Goal: Task Accomplishment & Management: Complete application form

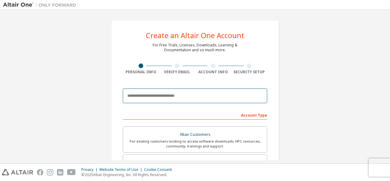
click at [177, 99] on input "email" at bounding box center [195, 95] width 144 height 15
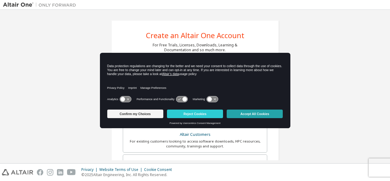
click at [250, 115] on button "Accept All Cookies" at bounding box center [255, 113] width 56 height 9
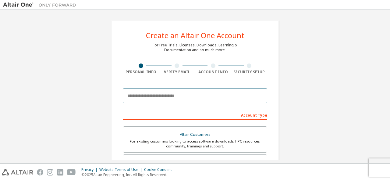
click at [192, 97] on input "email" at bounding box center [195, 95] width 144 height 15
type input "**********"
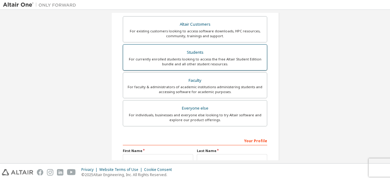
scroll to position [174, 0]
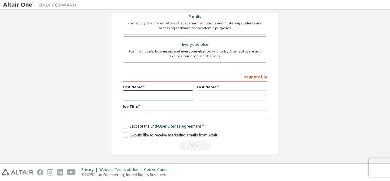
click at [141, 90] on input "text" at bounding box center [158, 95] width 70 height 10
type input "*"
type input "****"
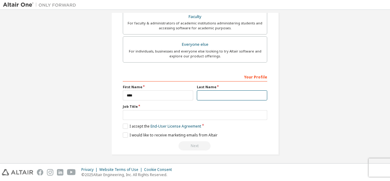
click at [214, 91] on input "text" at bounding box center [232, 95] width 70 height 10
type input "*"
type input "****"
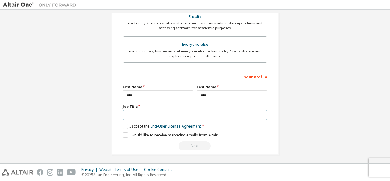
click at [157, 110] on input "text" at bounding box center [195, 115] width 144 height 10
type input "*******"
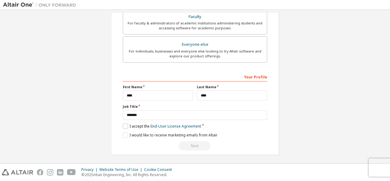
click at [124, 124] on label "I accept the End-User License Agreement" at bounding box center [162, 125] width 78 height 5
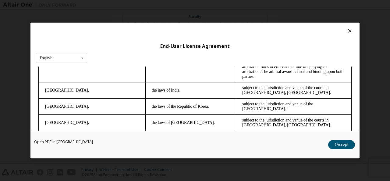
scroll to position [1719, 0]
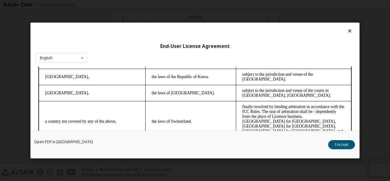
click at [347, 30] on icon at bounding box center [350, 30] width 6 height 5
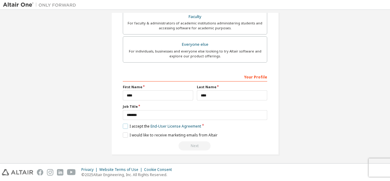
click at [125, 126] on label "I accept the End-User License Agreement" at bounding box center [162, 125] width 78 height 5
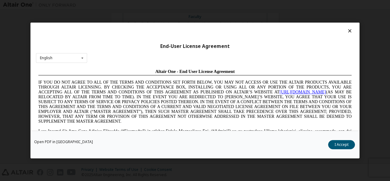
scroll to position [0, 0]
click at [79, 61] on icon at bounding box center [83, 57] width 8 height 9
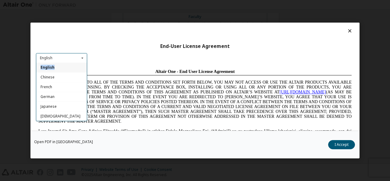
drag, startPoint x: 79, startPoint y: 61, endPoint x: 75, endPoint y: 71, distance: 10.4
click at [75, 63] on div "English English Chinese French German Japanese Korean Portuguese" at bounding box center [61, 58] width 51 height 10
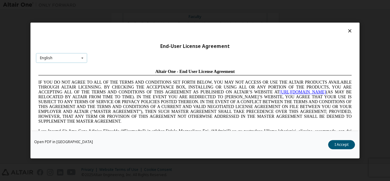
click at [80, 55] on icon at bounding box center [83, 57] width 8 height 9
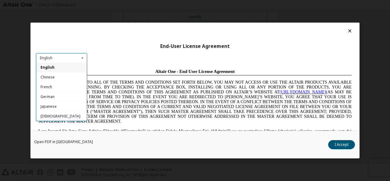
click at [172, 37] on div "End-User License Agreement English English Chinese French German Japanese Korea…" at bounding box center [194, 77] width 329 height 108
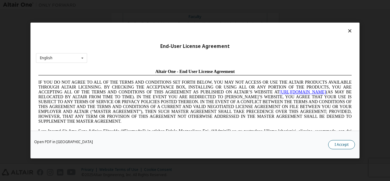
click at [334, 143] on button "I Accept" at bounding box center [341, 144] width 27 height 9
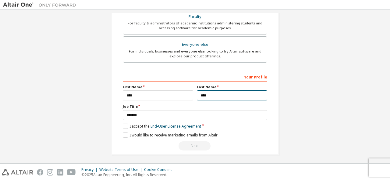
click at [227, 95] on input "****" at bounding box center [232, 95] width 70 height 10
type input "*"
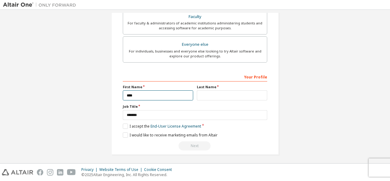
click at [185, 91] on input "****" at bounding box center [158, 95] width 70 height 10
type input "*"
type input "****"
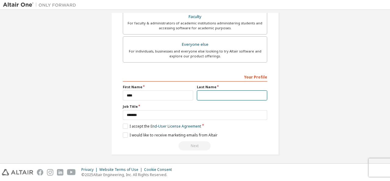
click at [200, 97] on input "text" at bounding box center [232, 95] width 70 height 10
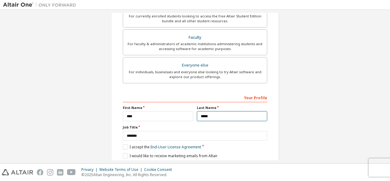
scroll to position [174, 0]
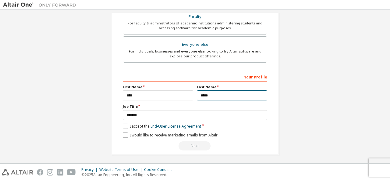
type input "****"
click at [125, 133] on label "I would like to receive marketing emails from Altair" at bounding box center [170, 134] width 95 height 5
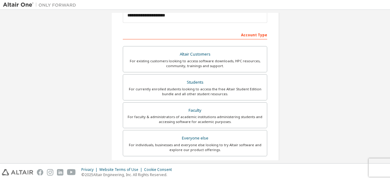
scroll to position [67, 0]
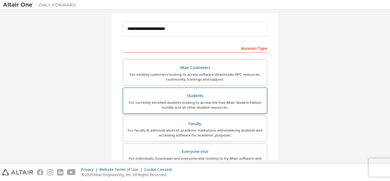
click at [175, 98] on div "Students" at bounding box center [195, 95] width 137 height 9
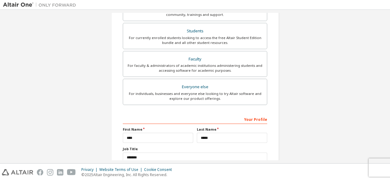
scroll to position [174, 0]
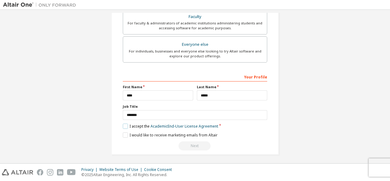
click at [123, 123] on label "I accept the Academic End-User License Agreement" at bounding box center [170, 125] width 95 height 5
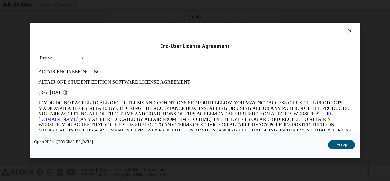
scroll to position [0, 0]
click at [335, 143] on button "I Accept" at bounding box center [341, 144] width 27 height 9
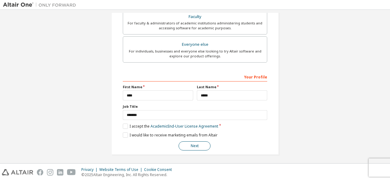
click at [202, 148] on button "Next" at bounding box center [195, 145] width 32 height 9
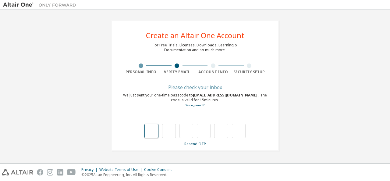
type input "*"
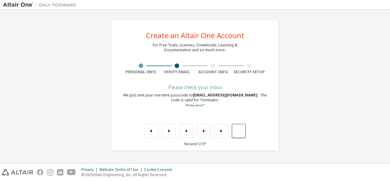
type input "*"
